Goal: Find specific page/section: Find specific page/section

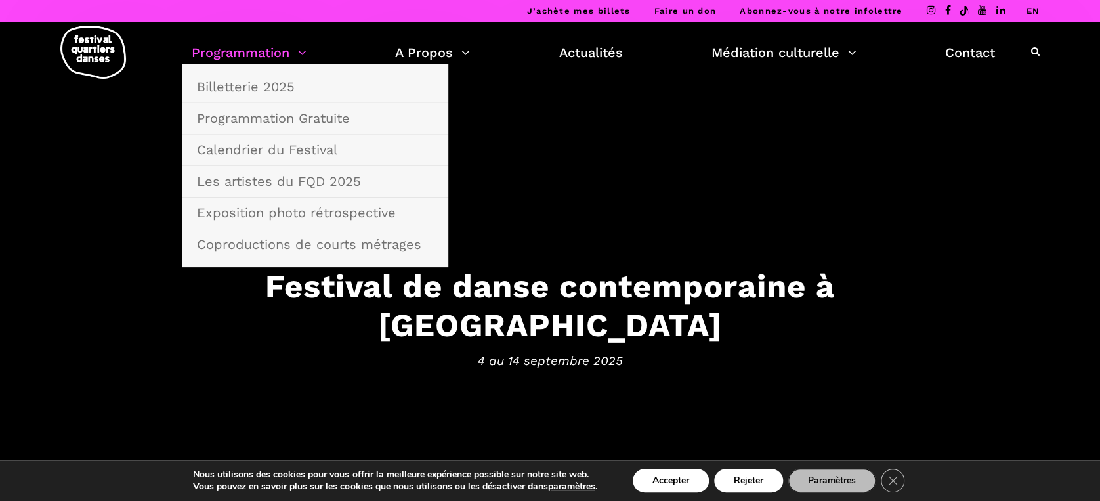
click at [281, 56] on link "Programmation" at bounding box center [249, 52] width 115 height 22
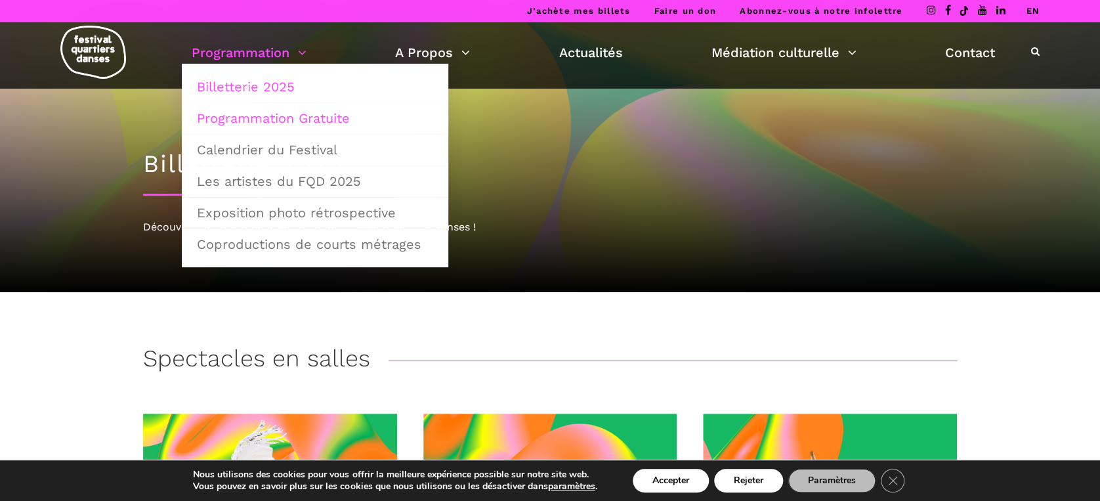
click at [298, 116] on link "Programmation Gratuite" at bounding box center [315, 118] width 252 height 30
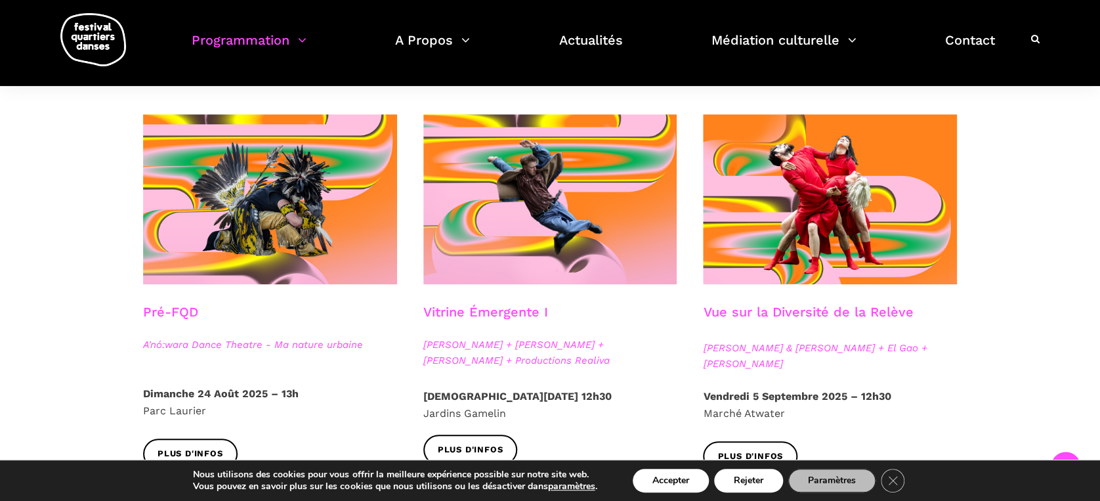
scroll to position [263, 0]
